Goal: Task Accomplishment & Management: Complete application form

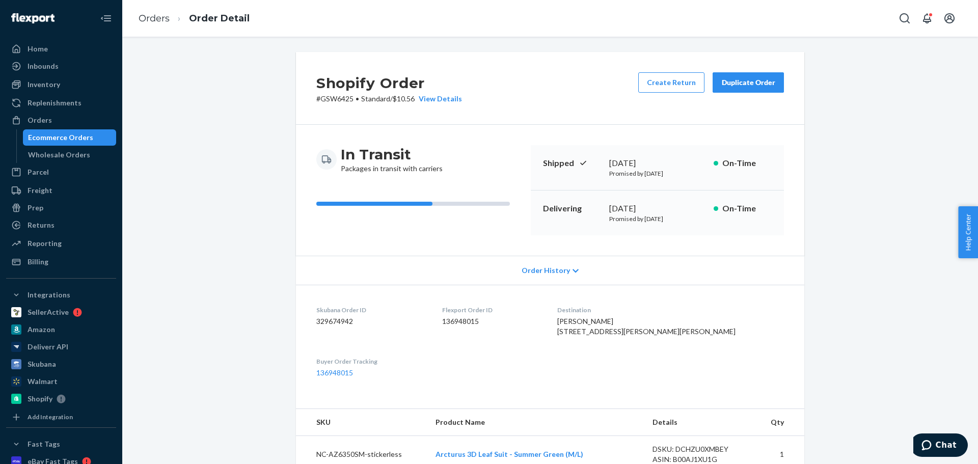
drag, startPoint x: 37, startPoint y: 119, endPoint x: 207, endPoint y: 213, distance: 194.7
click at [37, 119] on div "Orders" at bounding box center [40, 120] width 24 height 10
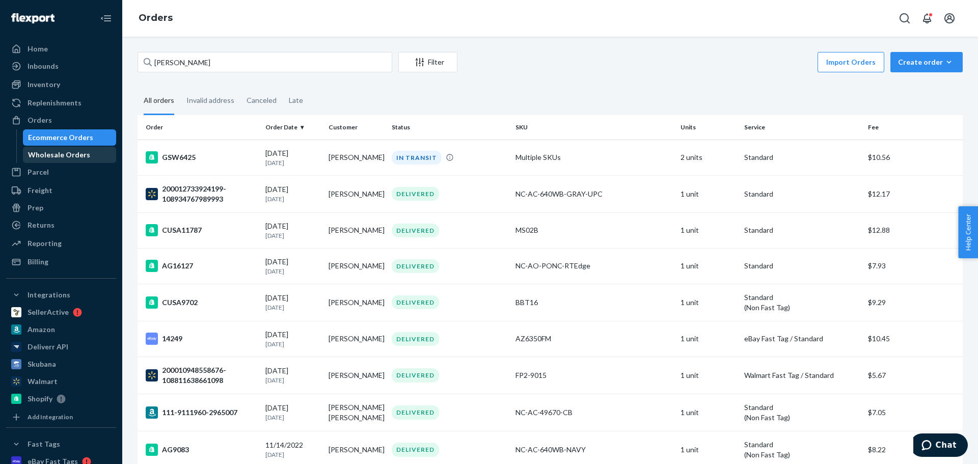
click at [63, 161] on div "Wholesale Orders" at bounding box center [70, 155] width 92 height 14
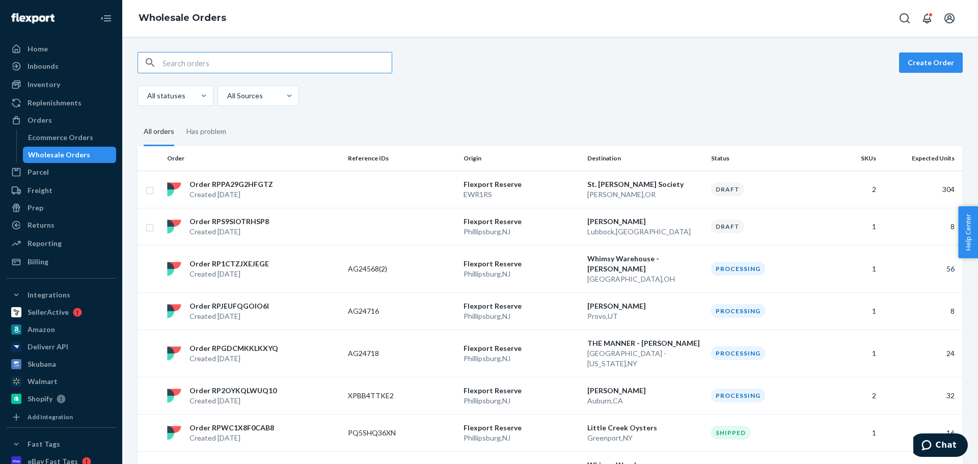
click at [268, 230] on div "Order RPS9SIOTRHSP8 Created [DATE]" at bounding box center [253, 226] width 181 height 20
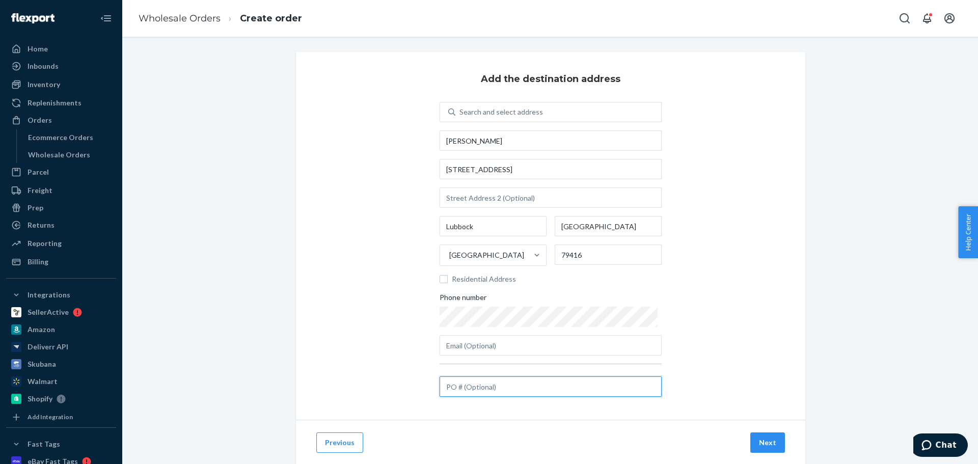
click at [513, 387] on input "text" at bounding box center [551, 386] width 222 height 20
paste input "AG24744"
type input "AG24744"
click at [443, 278] on input "Residential Address" at bounding box center [444, 279] width 8 height 8
checkbox input "true"
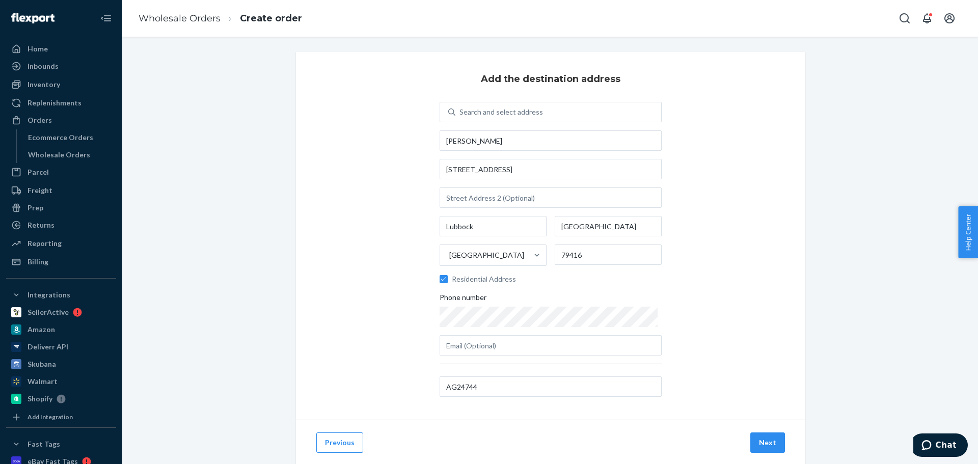
drag, startPoint x: 762, startPoint y: 442, endPoint x: 754, endPoint y: 443, distance: 7.2
click at [762, 442] on button "Next" at bounding box center [767, 442] width 35 height 20
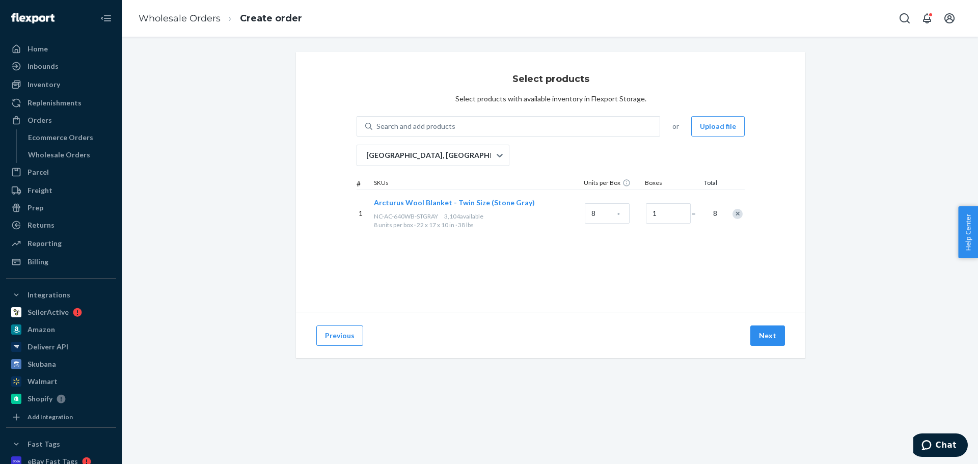
click at [461, 137] on div "[GEOGRAPHIC_DATA], [GEOGRAPHIC_DATA]" at bounding box center [433, 152] width 153 height 30
click at [460, 125] on div "Search and add products" at bounding box center [515, 126] width 287 height 18
click at [377, 125] on input "Search and add products" at bounding box center [376, 126] width 1 height 10
paste input "NC-AC-640WB-BROWN"
type input "NC-AC-640WB-BROWN"
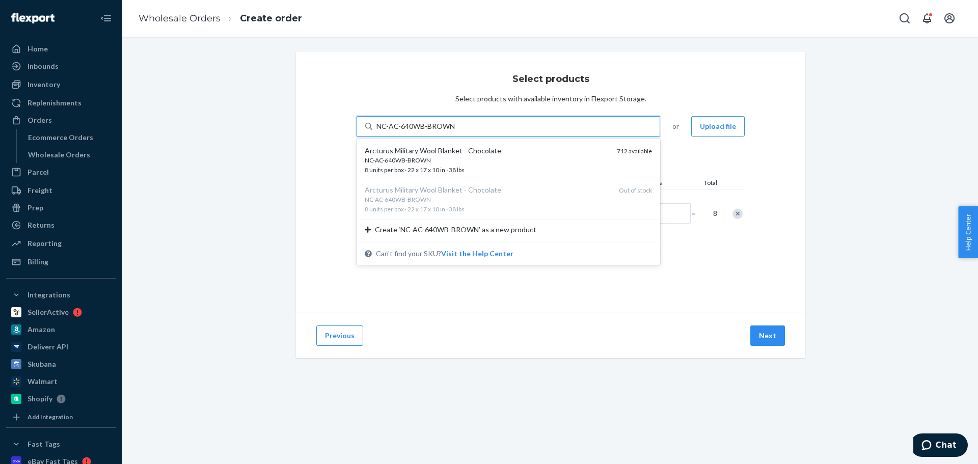
click at [459, 149] on div "Arcturus Military Wool Blanket - Chocolate" at bounding box center [487, 151] width 244 height 10
click at [455, 131] on input "NC-AC-640WB-BROWN" at bounding box center [415, 126] width 79 height 10
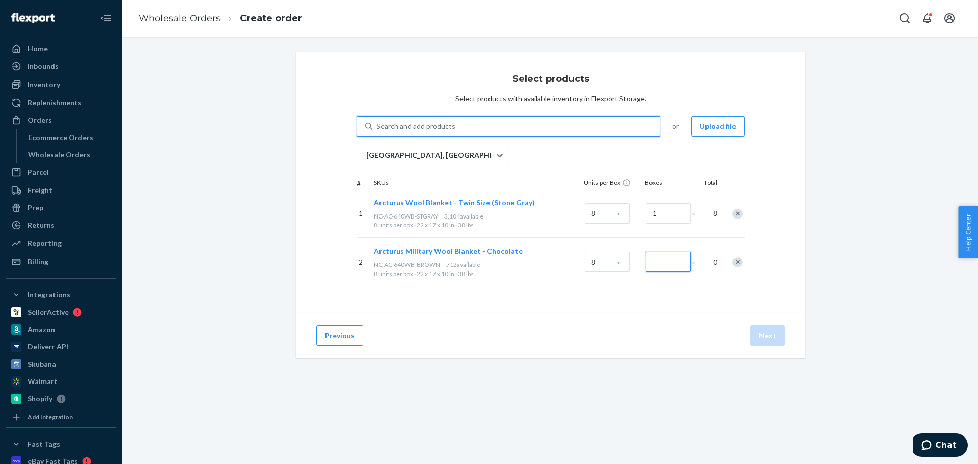
click at [655, 267] on input "Number of boxes" at bounding box center [668, 262] width 45 height 20
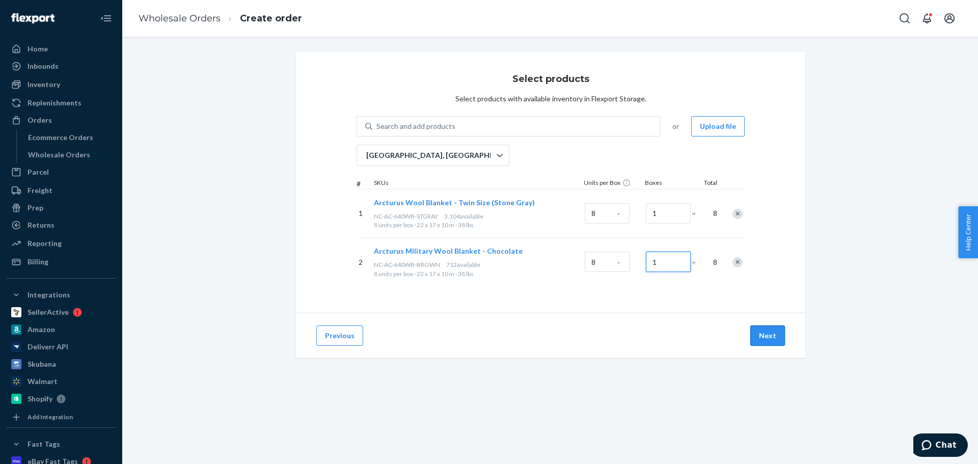
type input "1"
click at [768, 333] on button "Next" at bounding box center [767, 336] width 35 height 20
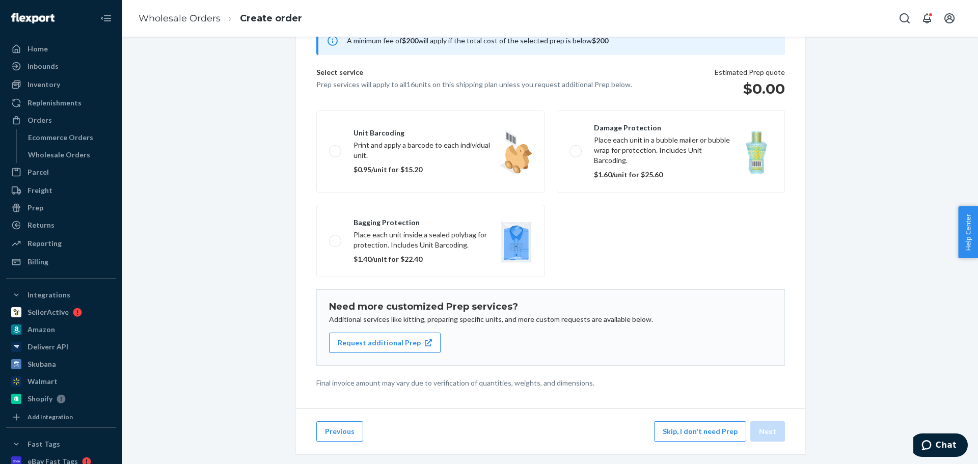
scroll to position [63, 0]
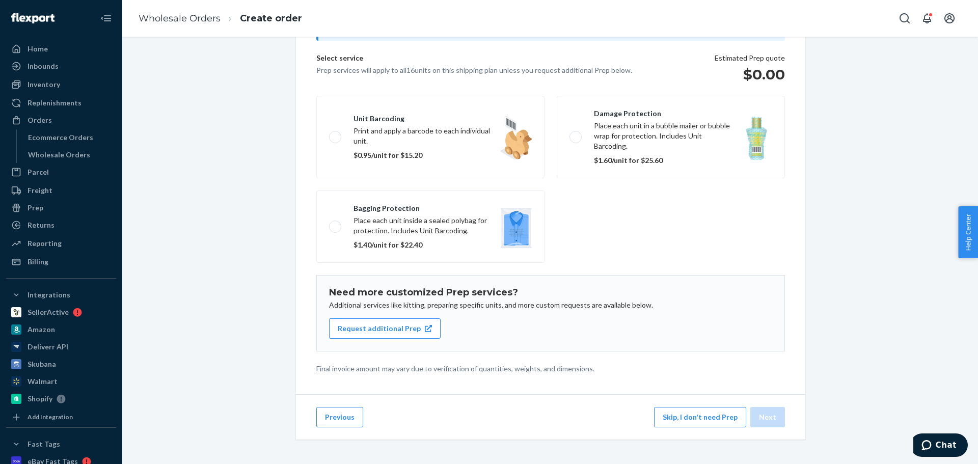
click at [684, 418] on button "Skip, I don't need Prep" at bounding box center [700, 417] width 92 height 20
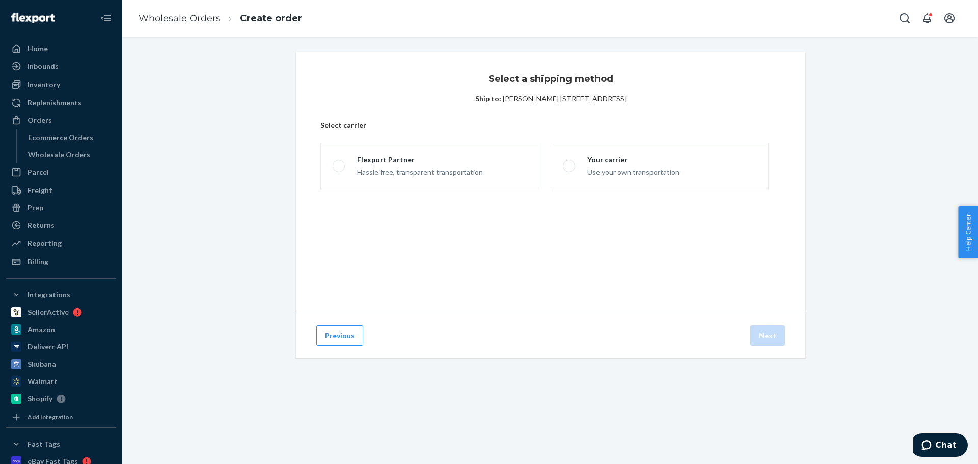
scroll to position [0, 0]
click at [403, 171] on div "Hassle free, transparent transportation" at bounding box center [420, 171] width 126 height 12
click at [339, 170] on input "Flexport Partner Hassle free, transparent transportation" at bounding box center [336, 166] width 7 height 7
radio input "true"
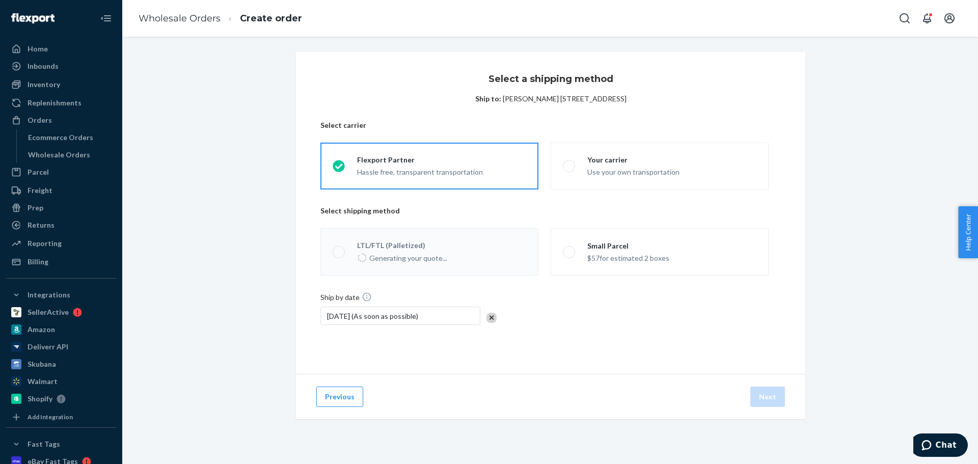
click at [621, 257] on div "$57 for estimated 2 boxes" at bounding box center [628, 257] width 82 height 12
click at [570, 255] on input "Small Parcel $57 for estimated 2 boxes" at bounding box center [566, 252] width 7 height 7
radio input "true"
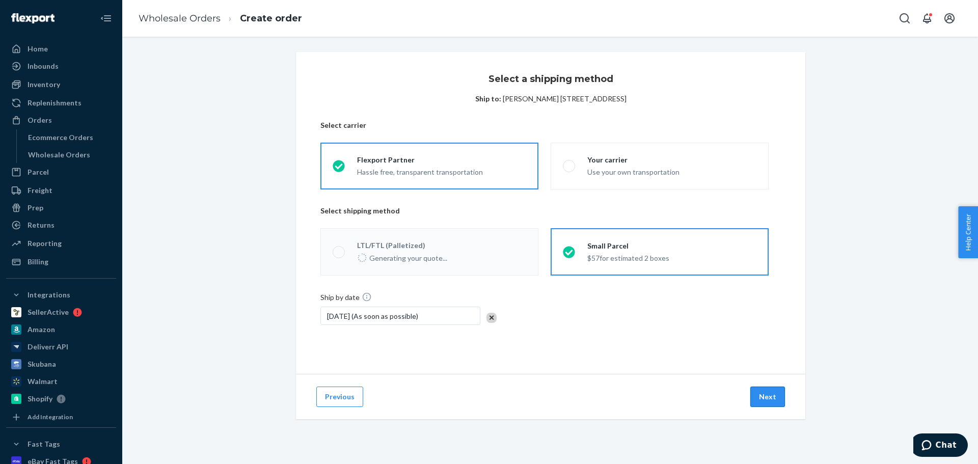
click at [766, 395] on button "Next" at bounding box center [767, 397] width 35 height 20
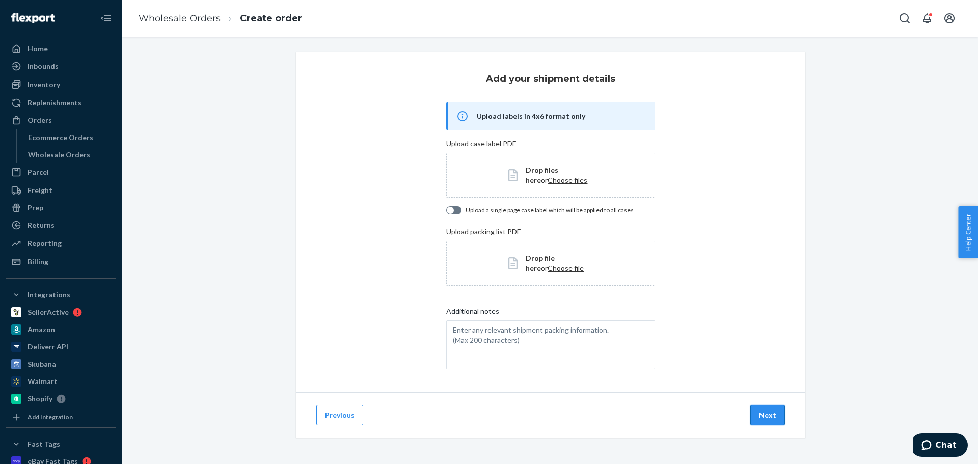
click at [765, 413] on button "Next" at bounding box center [767, 415] width 35 height 20
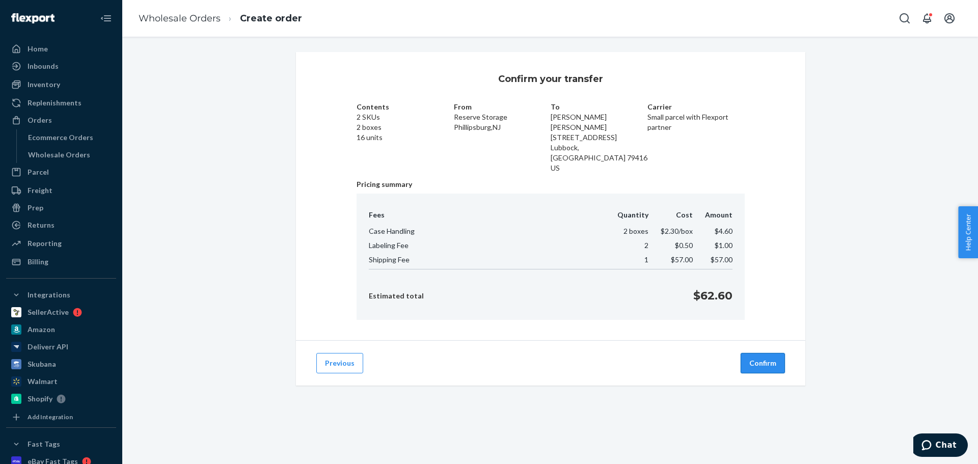
click at [760, 353] on button "Confirm" at bounding box center [763, 363] width 44 height 20
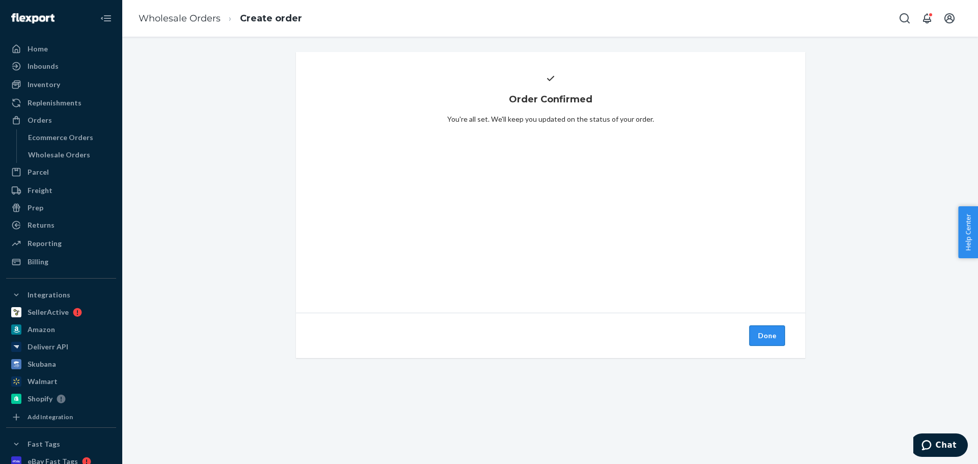
click at [760, 338] on button "Done" at bounding box center [767, 336] width 36 height 20
